Goal: Use online tool/utility: Utilize a website feature to perform a specific function

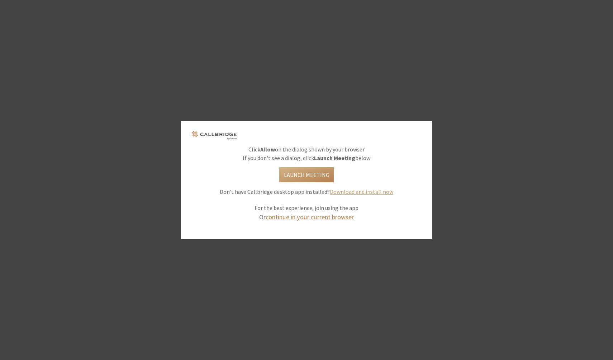
click at [314, 218] on link "continue in your current browser" at bounding box center [310, 217] width 88 height 8
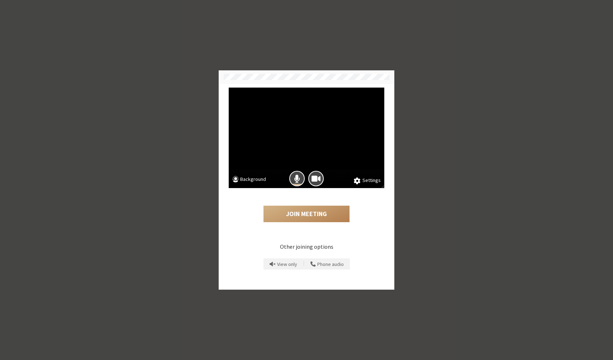
click at [256, 179] on button "Background" at bounding box center [249, 179] width 34 height 9
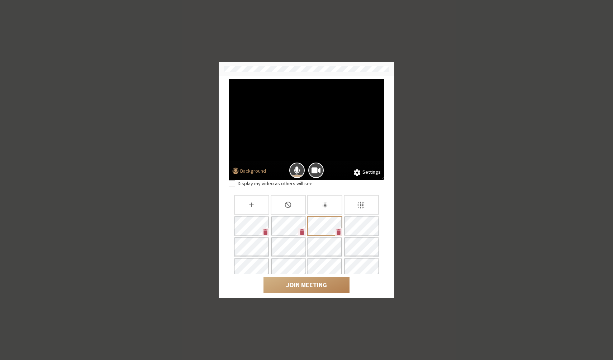
click at [287, 344] on div "Settings Background Display my video as others will see Join Meeting" at bounding box center [306, 180] width 613 height 360
click at [257, 170] on button "Background" at bounding box center [249, 171] width 34 height 9
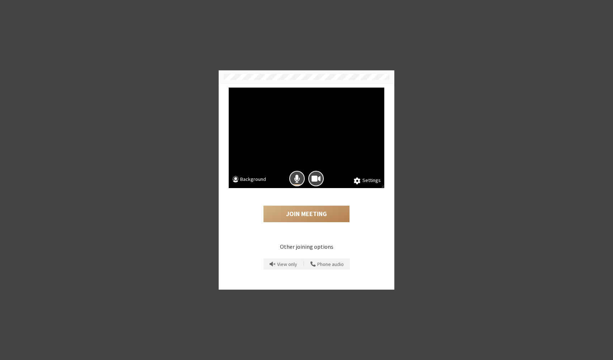
click at [257, 181] on button "Background" at bounding box center [249, 179] width 34 height 9
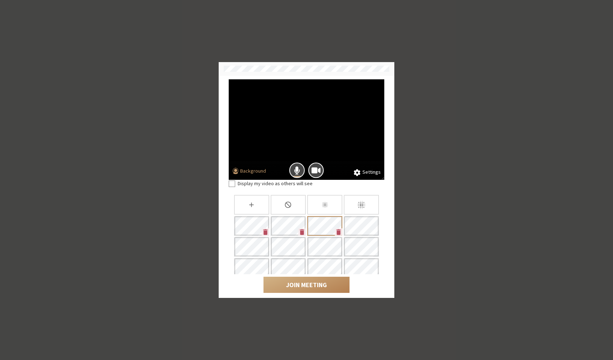
click at [321, 206] on icon "Slightly blur background" at bounding box center [325, 205] width 8 height 8
click at [347, 205] on div "Blur background" at bounding box center [361, 205] width 35 height 20
click at [324, 203] on icon "Slightly blur background" at bounding box center [325, 204] width 6 height 6
click at [356, 203] on icon "Blur background" at bounding box center [361, 205] width 10 height 10
click at [329, 202] on div "Slightly blur background" at bounding box center [324, 205] width 35 height 20
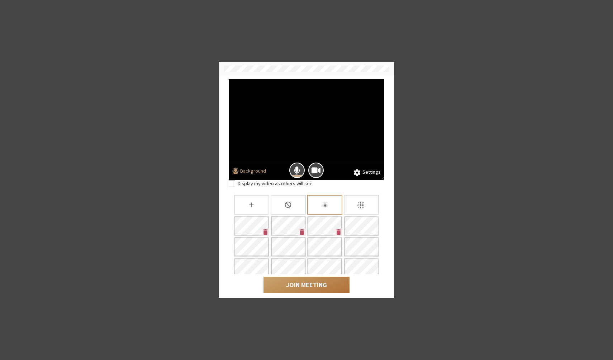
click at [321, 284] on button "Join Meeting" at bounding box center [306, 284] width 86 height 16
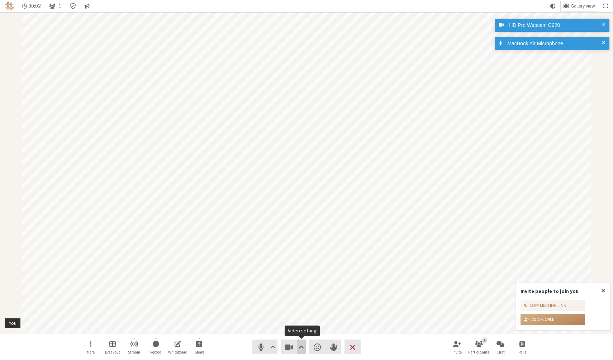
click at [304, 342] on span "Video setting" at bounding box center [301, 347] width 5 height 10
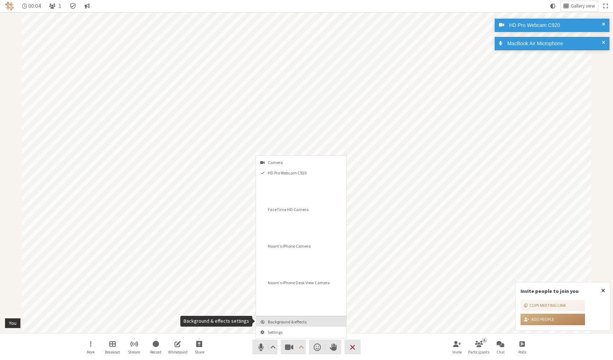
click at [303, 321] on span "Background & effects" at bounding box center [305, 321] width 75 height 5
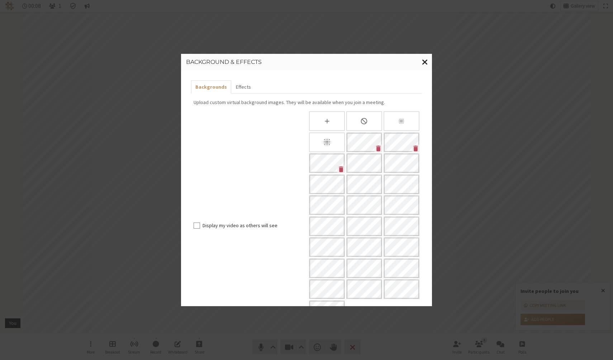
click at [424, 58] on span "Close modal" at bounding box center [425, 61] width 6 height 9
